Goal: Task Accomplishment & Management: Use online tool/utility

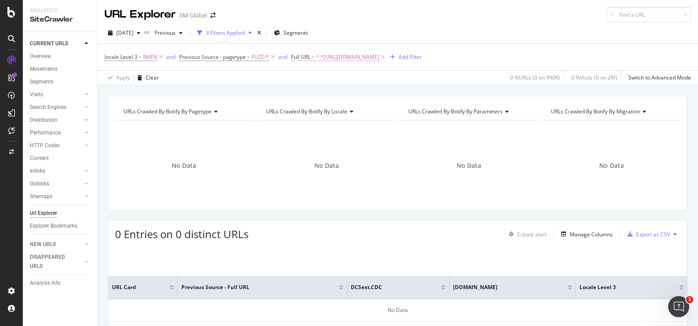
click at [380, 57] on span "^.*[URL][DOMAIN_NAME]" at bounding box center [347, 57] width 63 height 12
click at [387, 92] on icon at bounding box center [388, 93] width 5 height 6
click at [346, 97] on input "text" at bounding box center [347, 93] width 96 height 14
paste input "[URL][DOMAIN_NAME]"
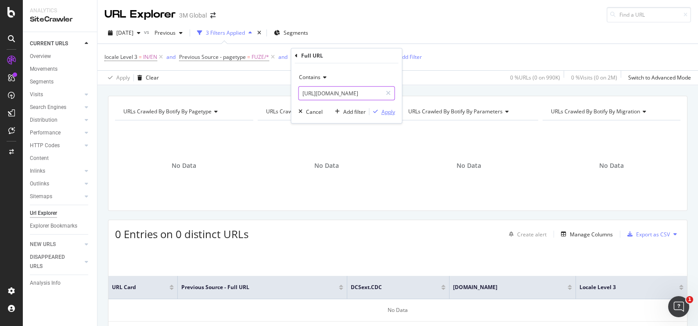
type input "[URL][DOMAIN_NAME]"
click at [380, 113] on div "button" at bounding box center [376, 111] width 12 height 5
